Goal: Information Seeking & Learning: Find specific fact

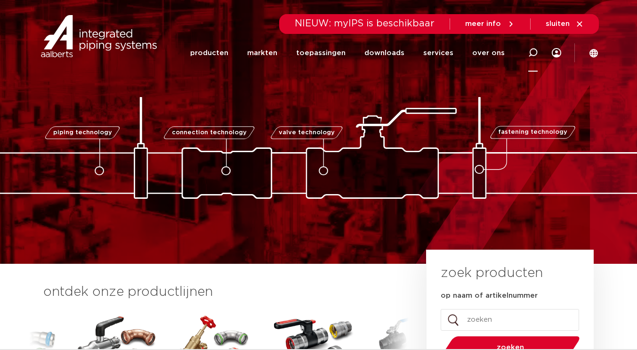
click at [531, 51] on icon at bounding box center [532, 52] width 9 height 9
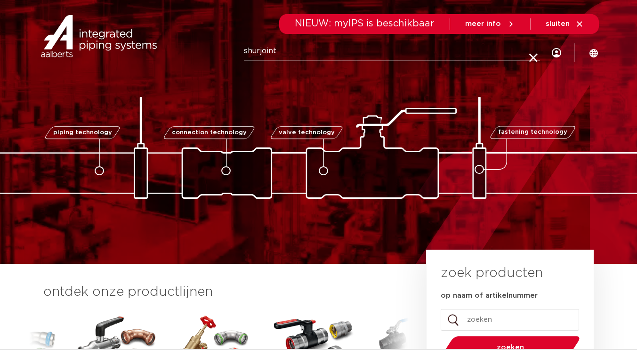
type input "shurjoint"
click button "Zoeken" at bounding box center [0, 0] width 0 height 0
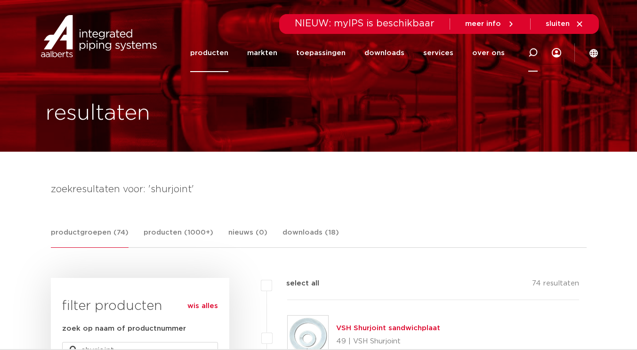
click at [536, 49] on icon at bounding box center [532, 52] width 9 height 9
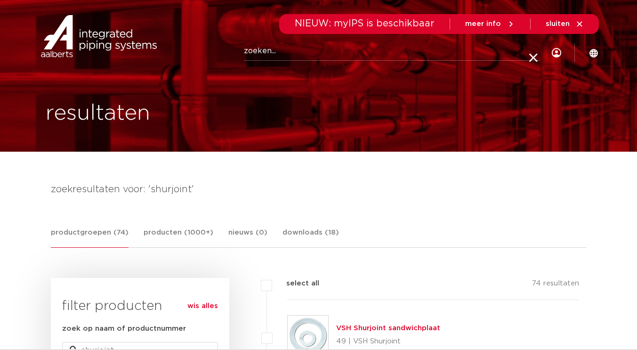
click at [536, 52] on icon at bounding box center [533, 58] width 13 height 13
click at [536, 49] on icon at bounding box center [532, 52] width 9 height 9
type input "shurjoint f09"
click button "Zoeken" at bounding box center [0, 0] width 0 height 0
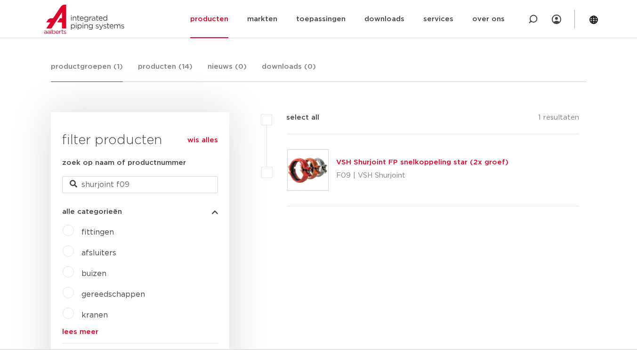
scroll to position [169, 0]
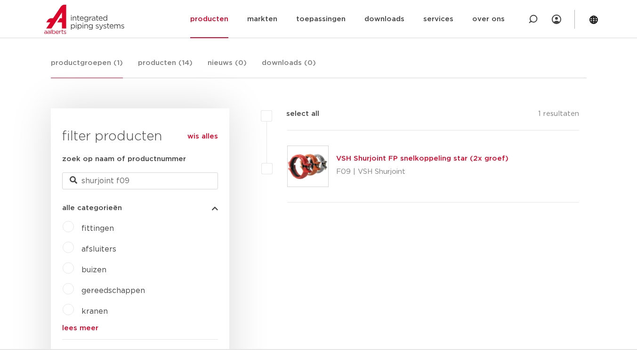
click at [370, 160] on link "VSH Shurjoint FP snelkoppeling star (2x groef)" at bounding box center [422, 158] width 172 height 7
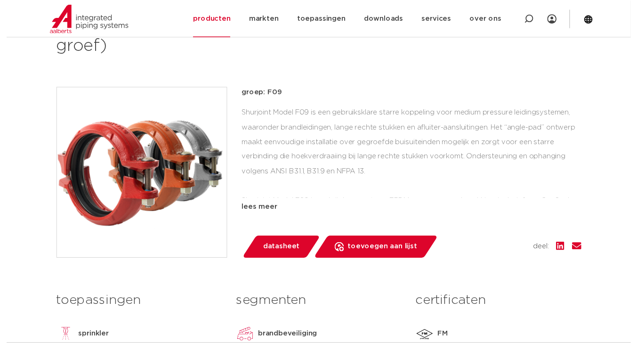
scroll to position [207, 0]
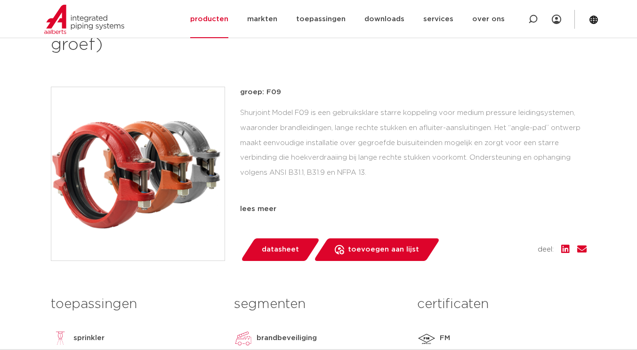
click at [287, 244] on span "datasheet" at bounding box center [280, 249] width 37 height 15
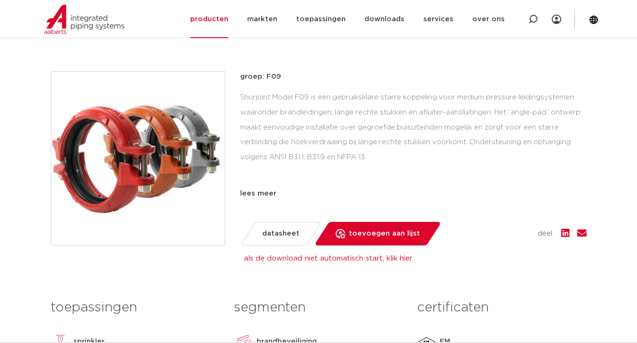
scroll to position [226, 0]
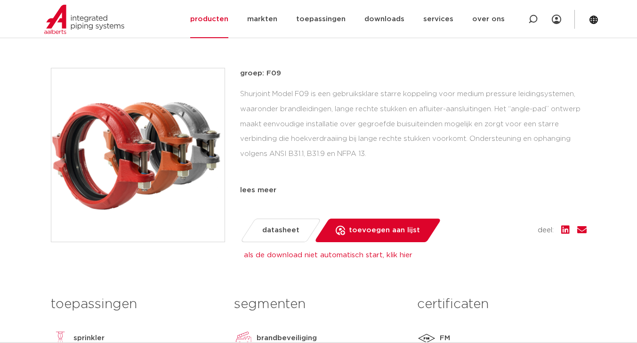
click at [554, 306] on h3 "certificaten" at bounding box center [501, 304] width 169 height 19
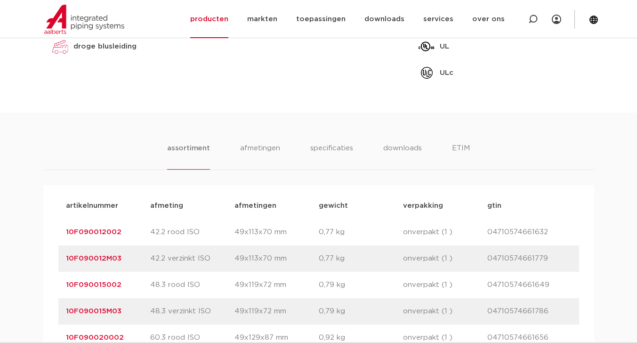
scroll to position [546, 0]
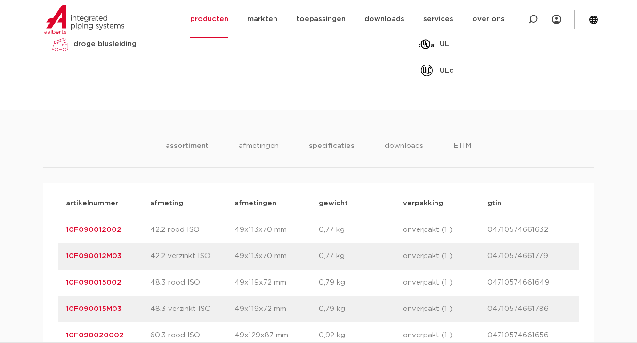
click at [335, 142] on li "specificaties" at bounding box center [331, 153] width 45 height 27
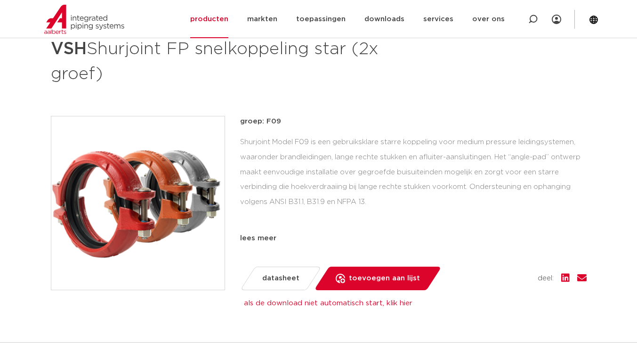
scroll to position [169, 0]
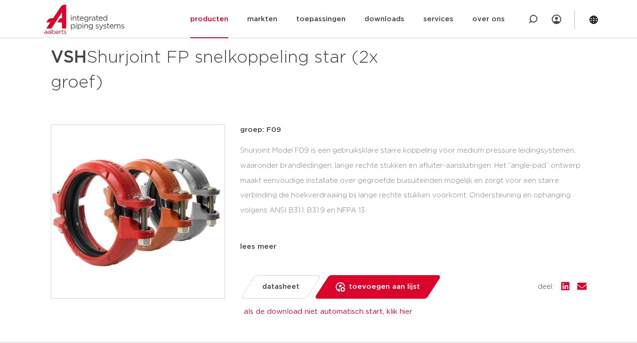
click at [245, 239] on div "groep: F09 Shurjoint Model F09 is een gebruiksklare starre koppeling voor mediu…" at bounding box center [413, 188] width 346 height 128
click at [247, 244] on div "lees meer" at bounding box center [413, 246] width 346 height 11
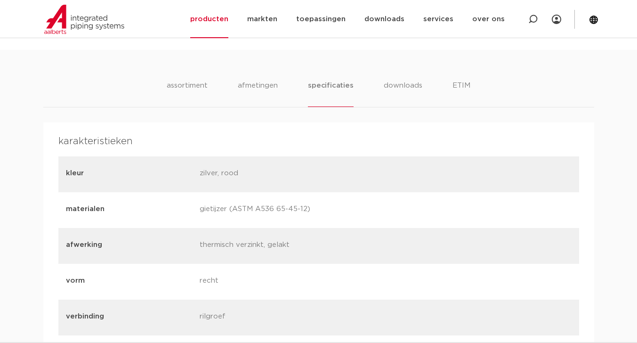
scroll to position [828, 0]
click at [259, 85] on li "afmetingen" at bounding box center [257, 92] width 41 height 27
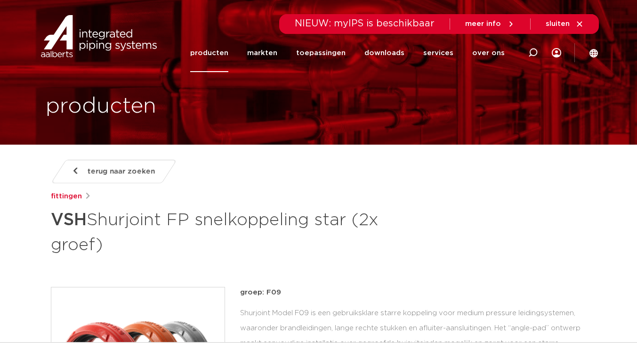
scroll to position [5, 0]
